Goal: Find specific page/section: Find specific page/section

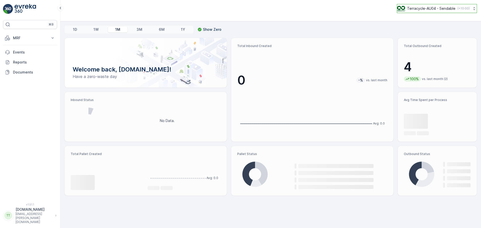
click at [418, 9] on p "Terracycle-AU04 - Sendable" at bounding box center [431, 8] width 48 height 5
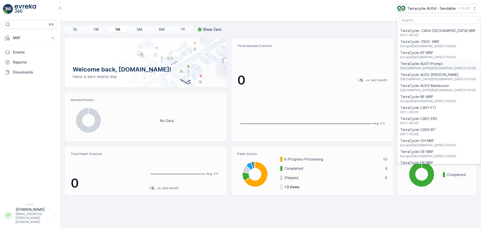
click at [432, 67] on span "[GEOGRAPHIC_DATA]/[GEOGRAPHIC_DATA] (+10:00)" at bounding box center [438, 68] width 76 height 4
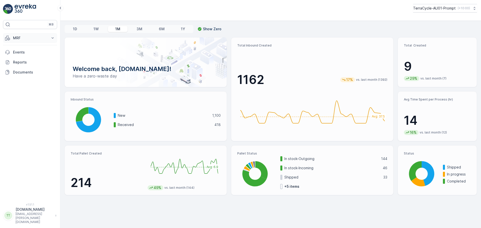
click at [25, 38] on p "MRF" at bounding box center [30, 38] width 34 height 5
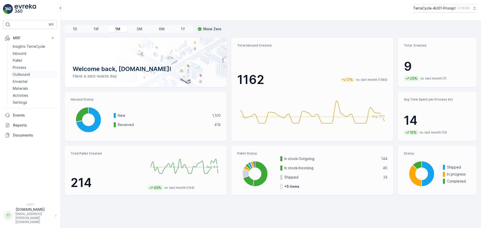
click at [28, 75] on p "Outbound" at bounding box center [21, 74] width 17 height 5
